Goal: Transaction & Acquisition: Purchase product/service

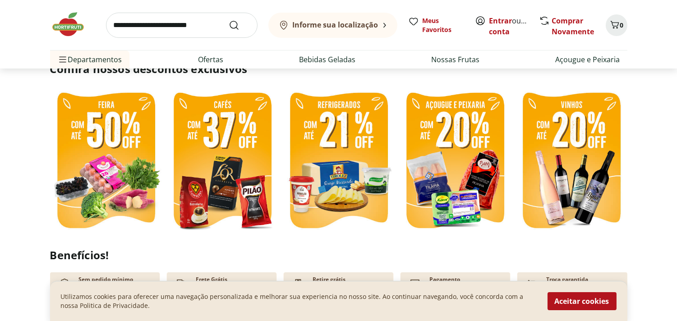
scroll to position [150, 0]
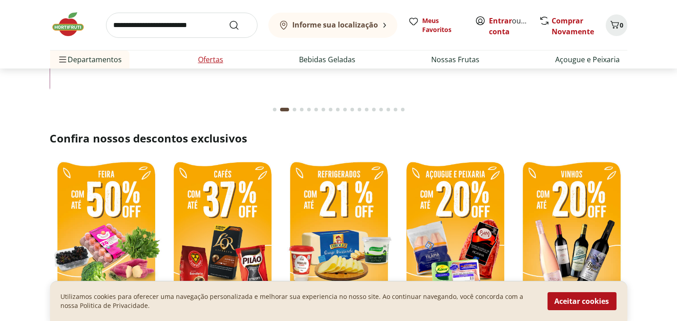
click at [204, 64] on link "Ofertas" at bounding box center [210, 59] width 25 height 11
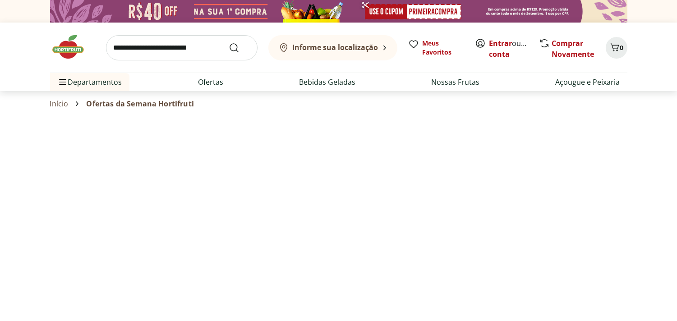
select select "**********"
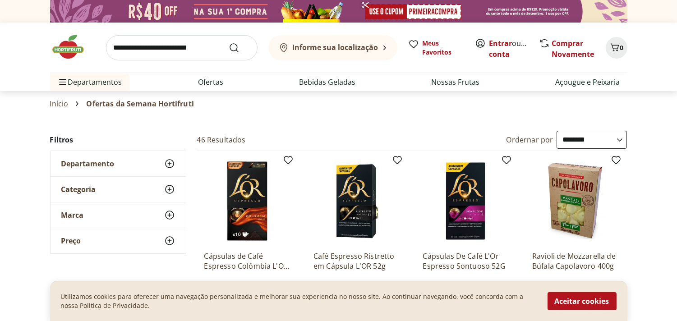
click at [294, 15] on img at bounding box center [338, 11] width 577 height 23
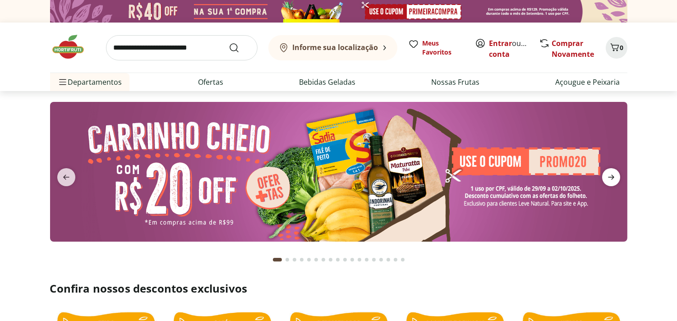
click at [607, 176] on icon "next" at bounding box center [610, 177] width 11 height 11
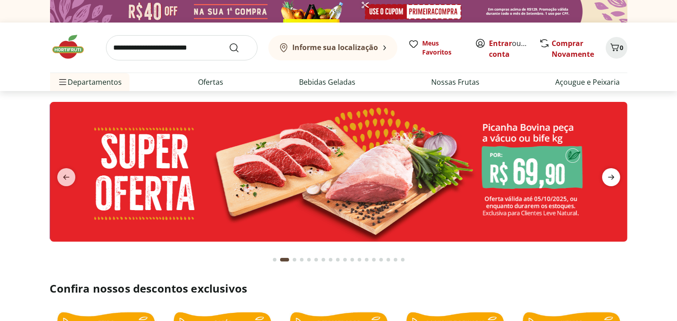
click at [607, 176] on icon "next" at bounding box center [610, 177] width 11 height 11
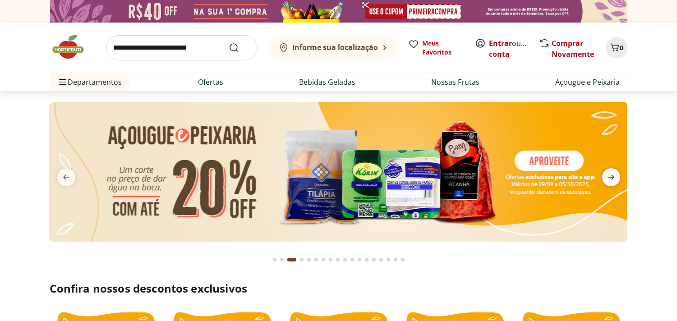
click at [607, 176] on icon "next" at bounding box center [610, 177] width 11 height 11
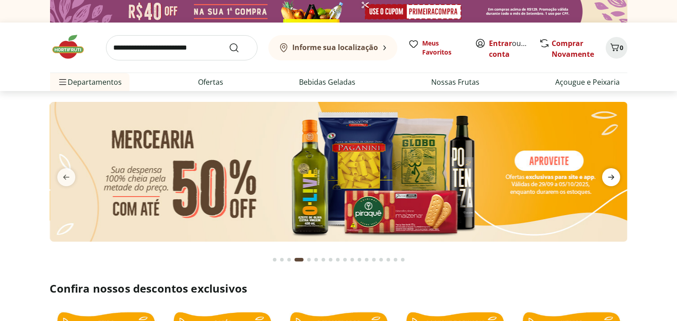
click at [607, 176] on icon "next" at bounding box center [610, 177] width 11 height 11
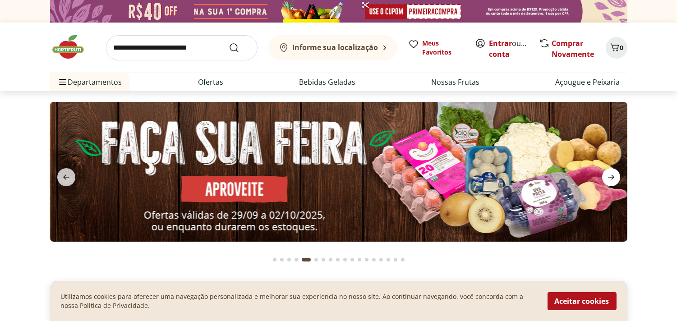
click at [607, 176] on icon "next" at bounding box center [610, 177] width 11 height 11
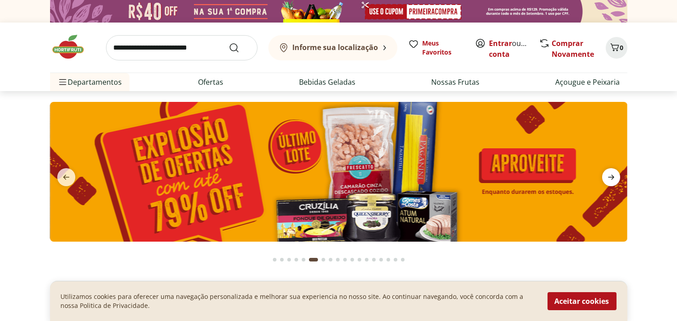
click at [607, 176] on icon "next" at bounding box center [610, 177] width 11 height 11
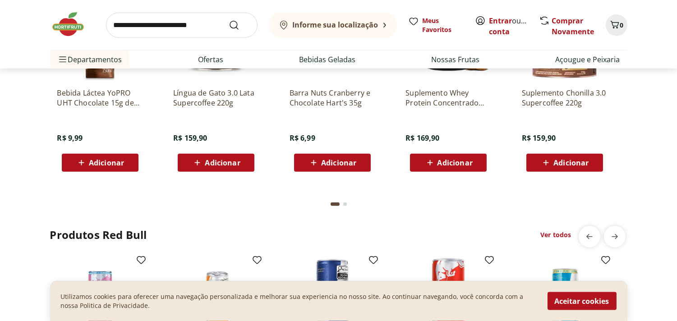
scroll to position [2304, 0]
